Goal: Task Accomplishment & Management: Use online tool/utility

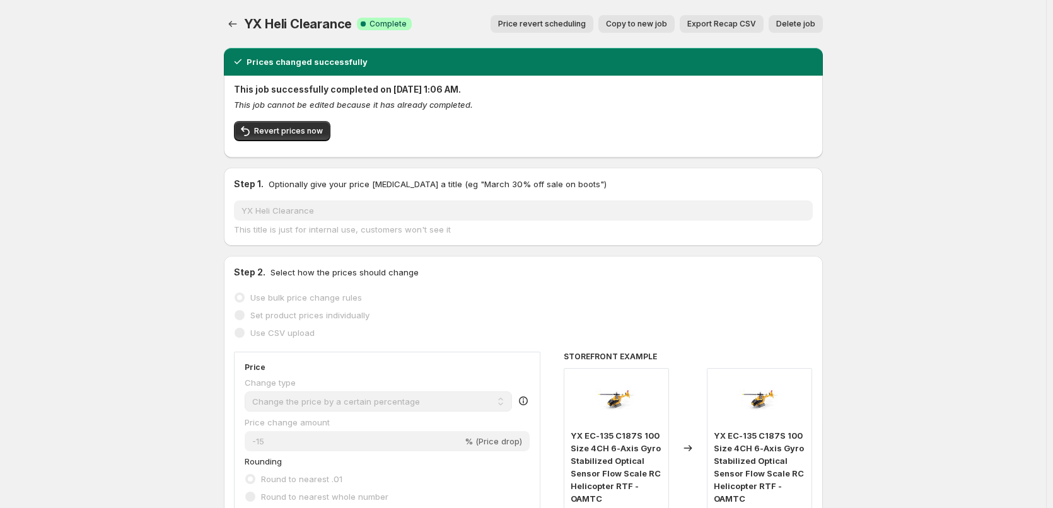
select select "percentage"
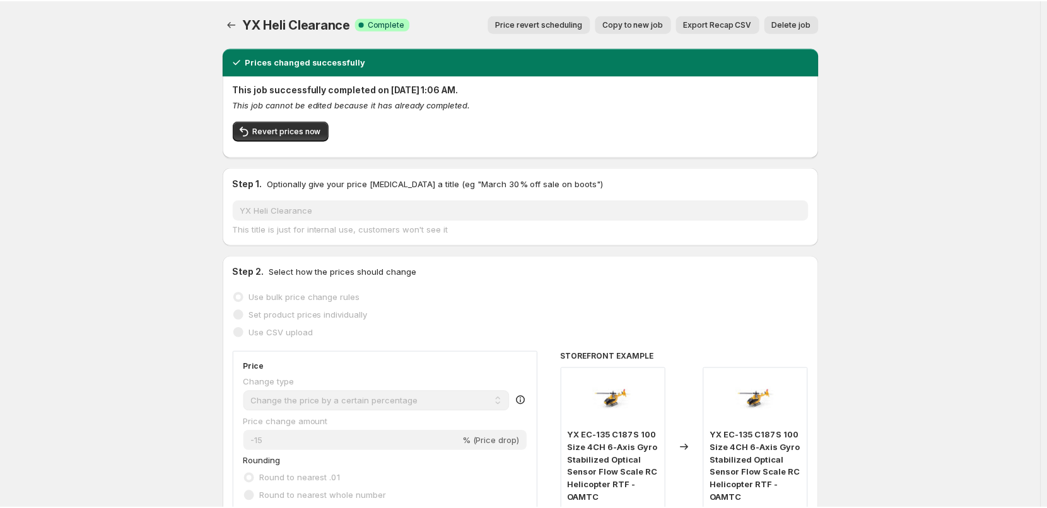
scroll to position [817, 0]
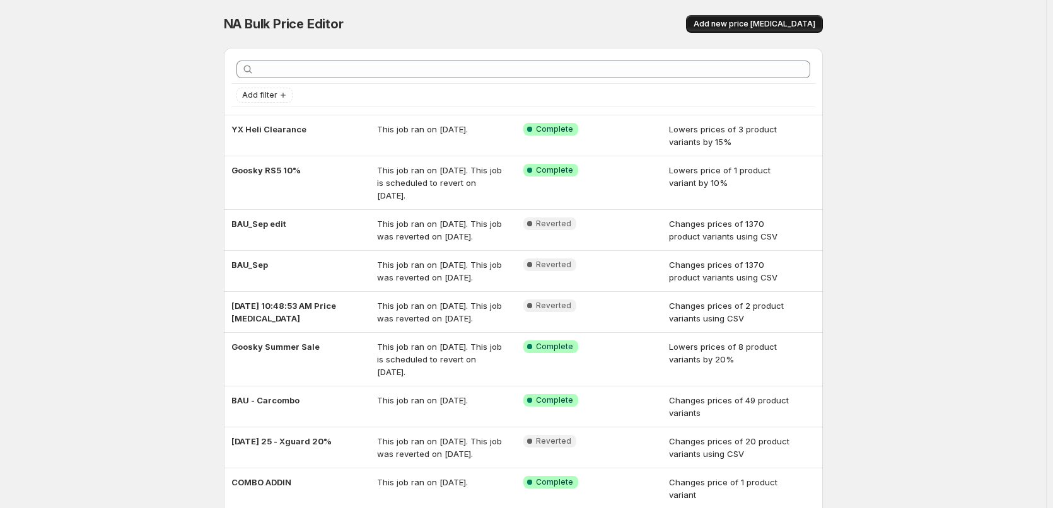
click at [750, 28] on span "Add new price [MEDICAL_DATA]" at bounding box center [755, 24] width 122 height 10
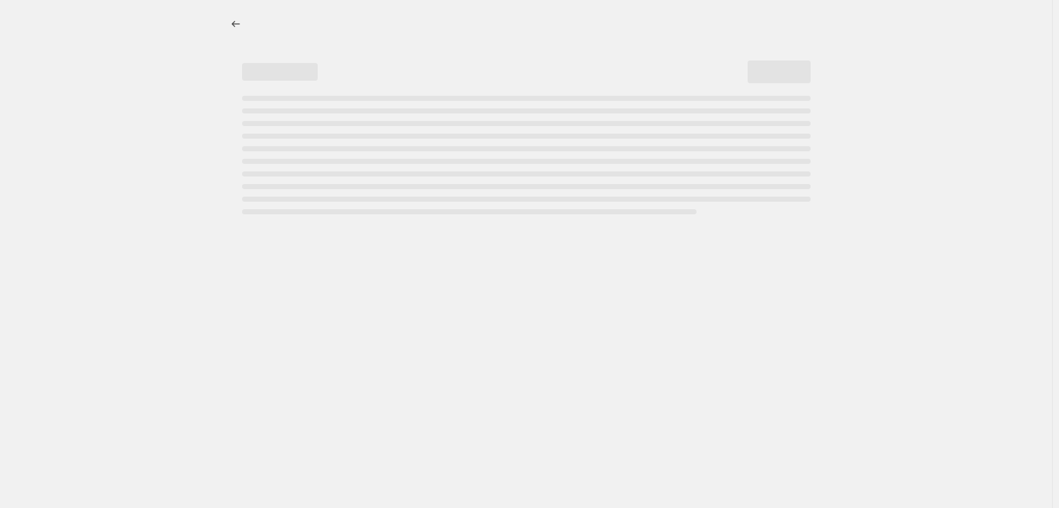
select select "percentage"
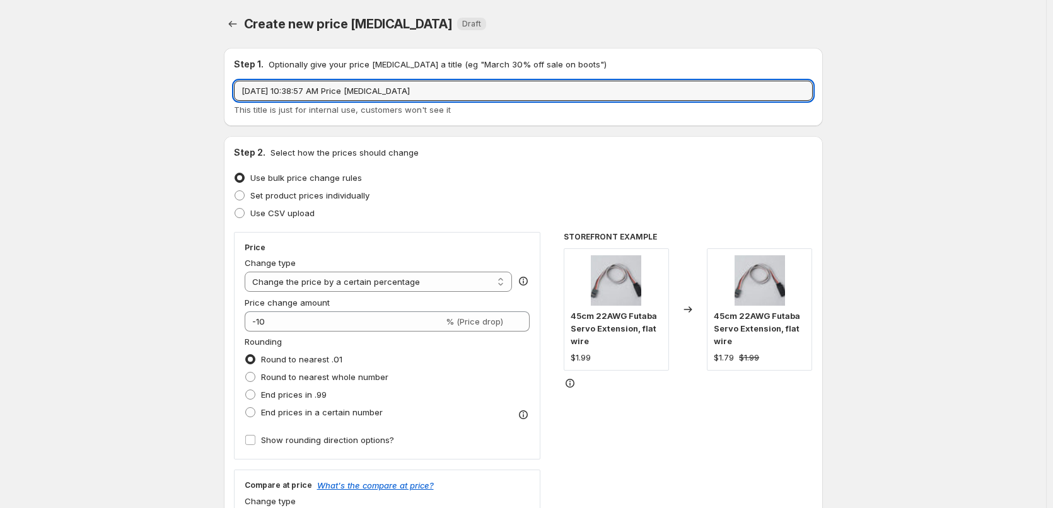
drag, startPoint x: 422, startPoint y: 95, endPoint x: 49, endPoint y: 102, distance: 372.8
type input "S"
type input "Heli September Flash Sale W2"
click at [281, 211] on span "Use CSV upload" at bounding box center [282, 213] width 64 height 10
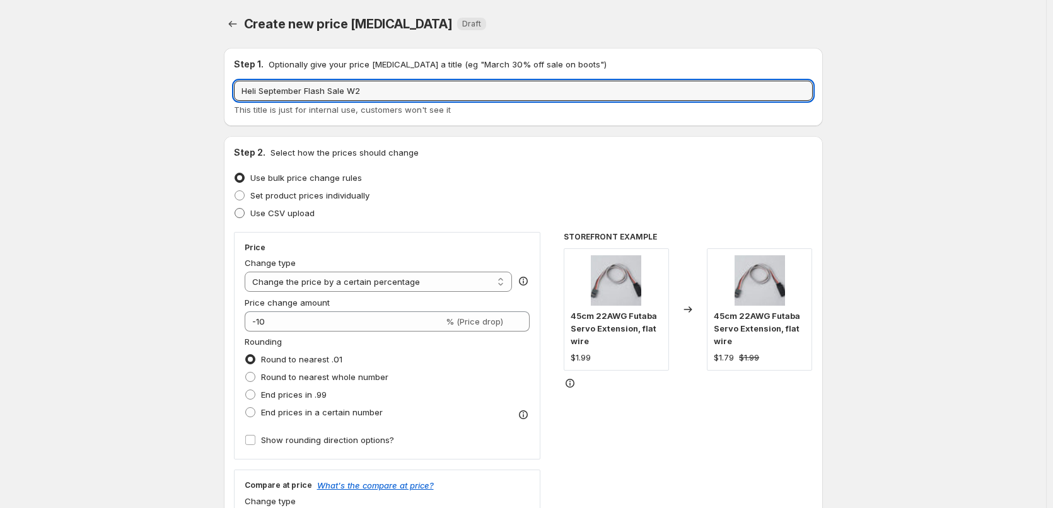
click at [235, 209] on input "Use CSV upload" at bounding box center [235, 208] width 1 height 1
radio input "true"
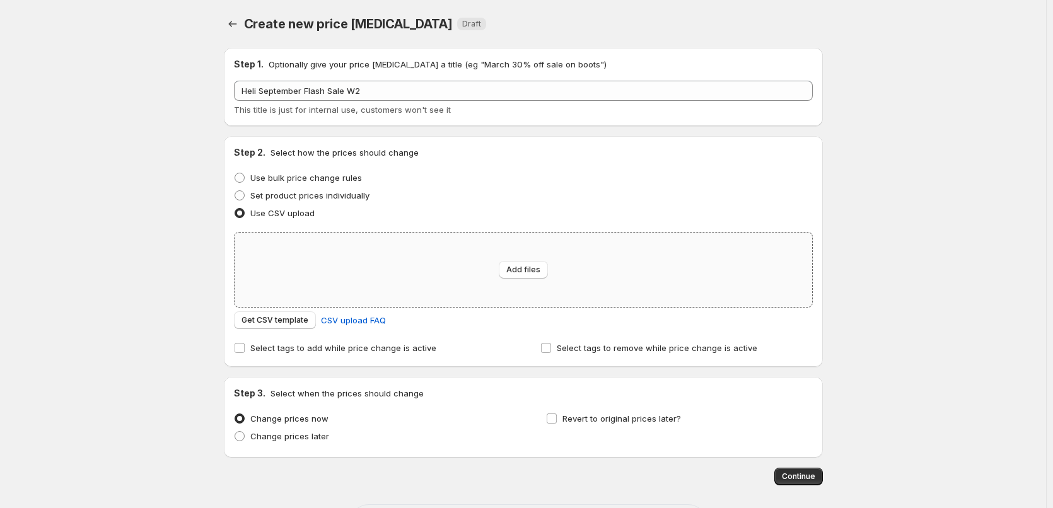
click at [527, 280] on div "Add files" at bounding box center [524, 270] width 578 height 74
type input "C:\fakepath\Price.csv"
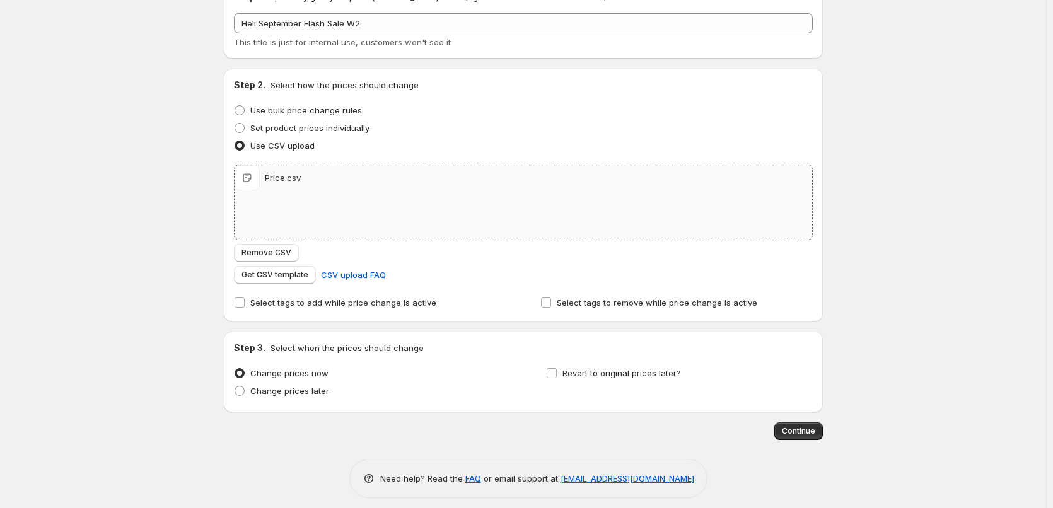
scroll to position [76, 0]
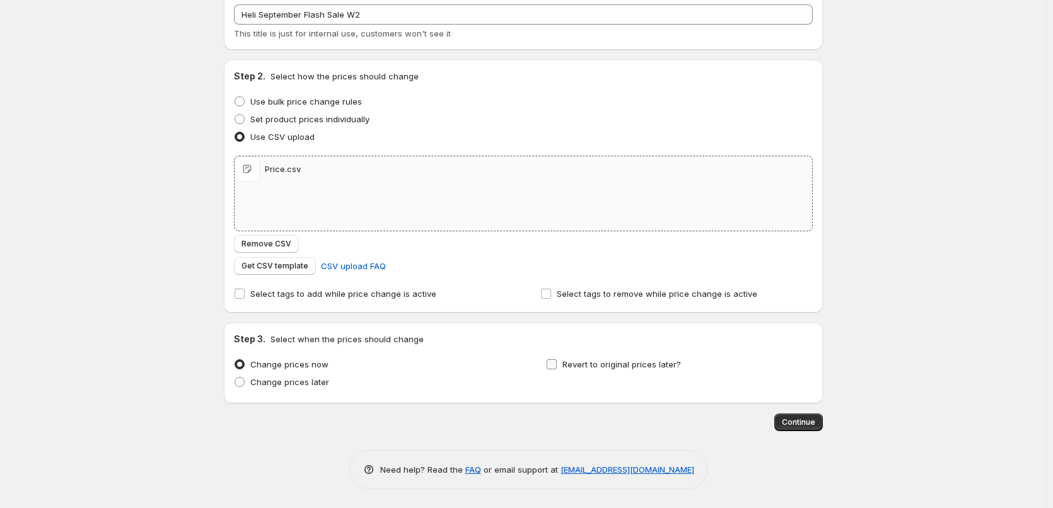
click at [617, 364] on span "Revert to original prices later?" at bounding box center [621, 364] width 119 height 10
click at [557, 364] on input "Revert to original prices later?" at bounding box center [552, 364] width 10 height 10
checkbox input "true"
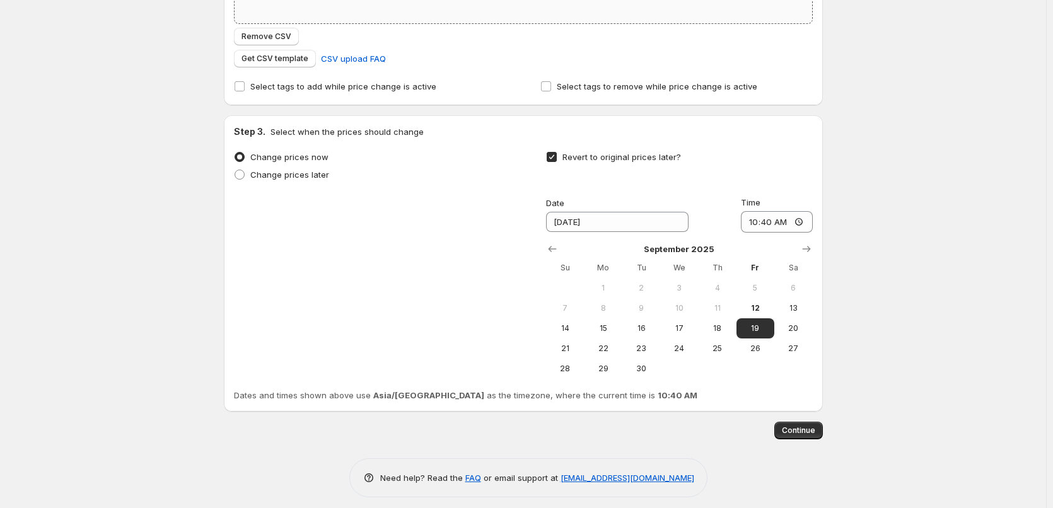
scroll to position [292, 0]
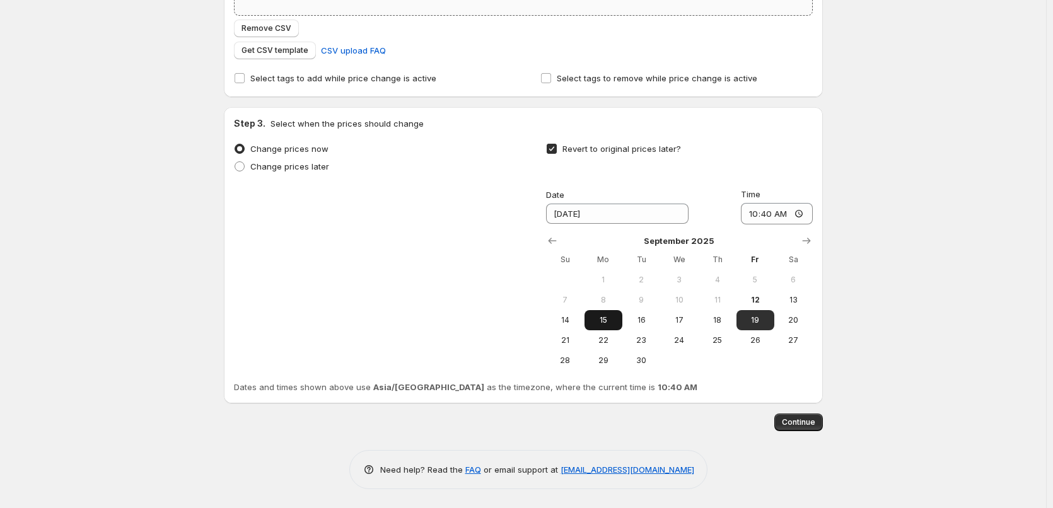
click at [605, 318] on span "15" at bounding box center [604, 320] width 28 height 10
type input "[DATE]"
click at [750, 218] on input "10:40" at bounding box center [777, 213] width 72 height 21
type input "11:00"
click at [964, 198] on div "Create new price change job. This page is ready Create new price change job Dra…" at bounding box center [523, 108] width 1046 height 800
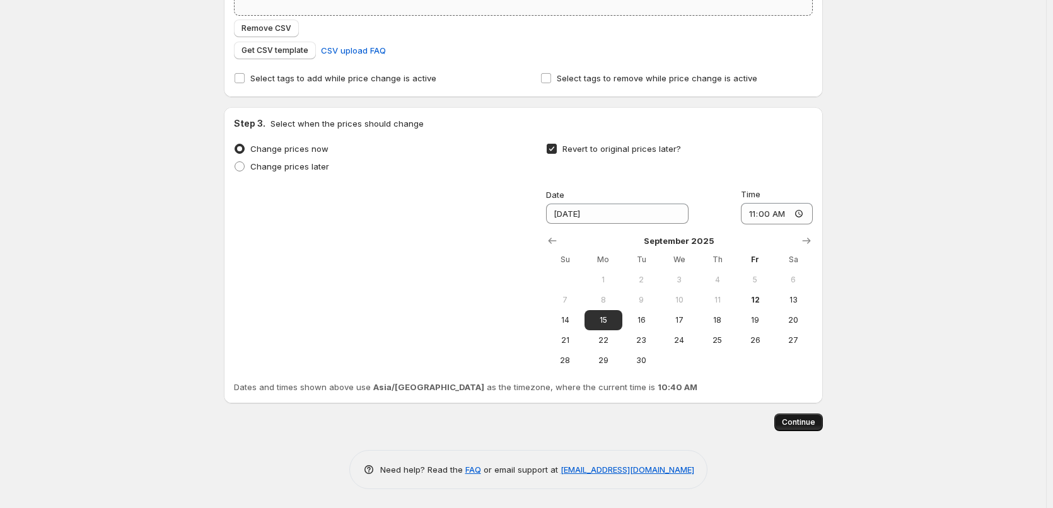
click at [789, 422] on span "Continue" at bounding box center [798, 422] width 33 height 10
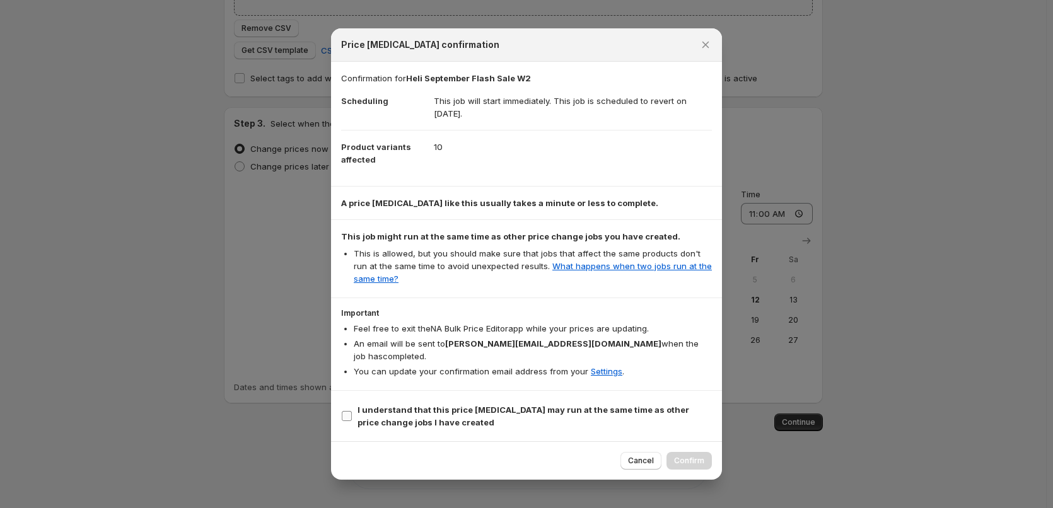
click at [496, 424] on label "I understand that this price change job may run at the same time as other price…" at bounding box center [526, 416] width 371 height 30
click at [352, 421] on input "I understand that this price change job may run at the same time as other price…" at bounding box center [347, 416] width 10 height 10
checkbox input "true"
click at [696, 458] on span "Confirm" at bounding box center [689, 461] width 30 height 10
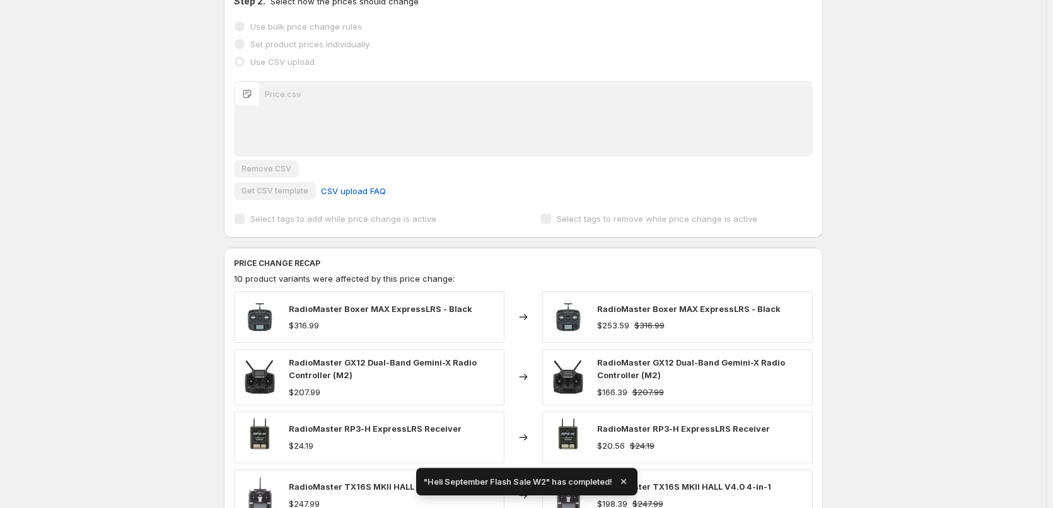
scroll to position [546, 0]
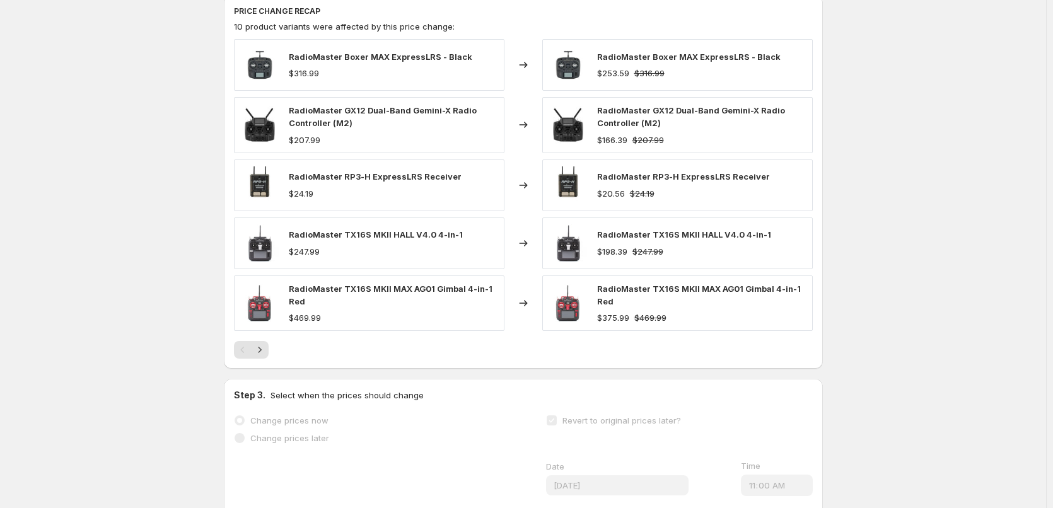
drag, startPoint x: 931, startPoint y: 204, endPoint x: 885, endPoint y: 192, distance: 47.4
click at [931, 204] on div "Heli September Flash Sale W2. This page is ready Heli September Flash Sale W2 S…" at bounding box center [523, 103] width 1046 height 1298
